Goal: Find contact information: Find contact information

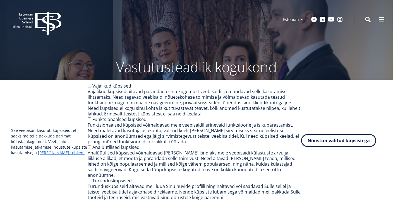
click at [328, 145] on button "Nõustun valitud küpsistega" at bounding box center [338, 140] width 75 height 13
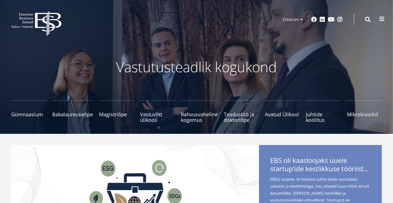
click at [382, 19] on span at bounding box center [382, 19] width 6 height 6
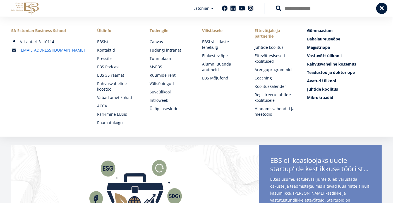
click at [115, 47] on ul "EBSist Kontaktid Pressile EBS Podcast EBS 35 raamat Rahvusvaheline koostöö Vaba…" at bounding box center [117, 82] width 41 height 86
click at [113, 49] on link "Kontaktid" at bounding box center [118, 50] width 41 height 6
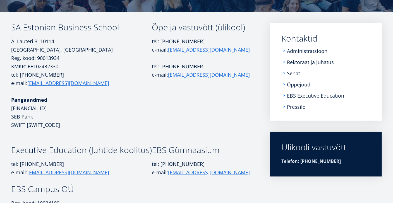
scroll to position [72, 0]
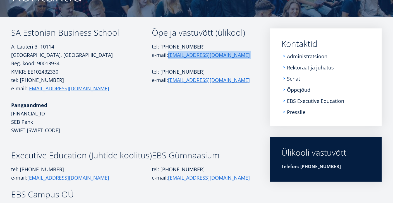
drag, startPoint x: 200, startPoint y: 55, endPoint x: 167, endPoint y: 55, distance: 33.5
click at [167, 55] on p "tel: +372 665 1325 e-mail: info@ebs.ee" at bounding box center [201, 50] width 99 height 17
copy p "info@ebs.ee"
